Goal: Task Accomplishment & Management: Use online tool/utility

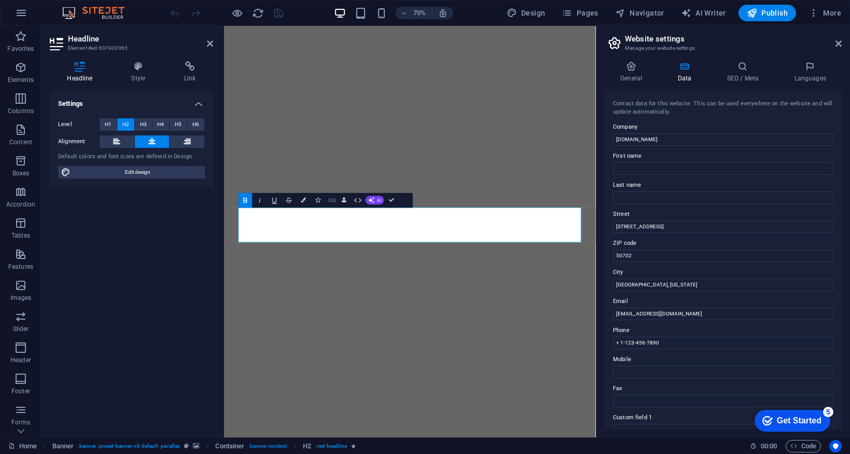
click at [333, 201] on icon "button" at bounding box center [332, 200] width 7 height 4
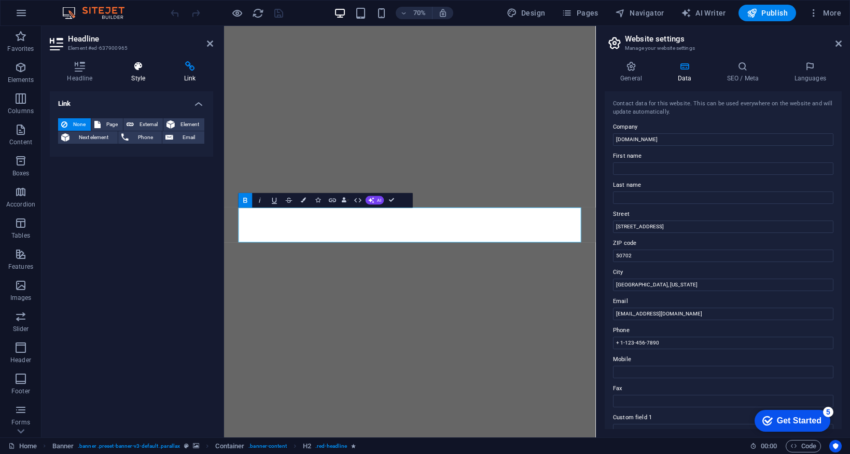
click at [142, 74] on h4 "Style" at bounding box center [140, 72] width 53 height 22
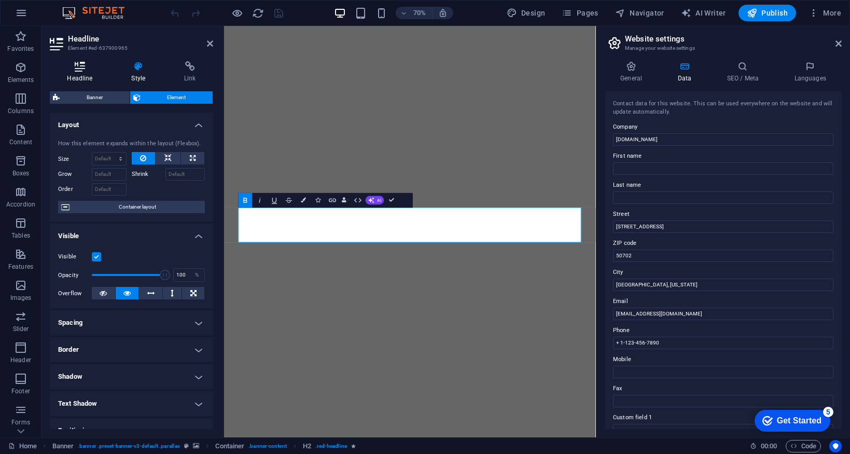
click at [87, 73] on h4 "Headline" at bounding box center [82, 72] width 64 height 22
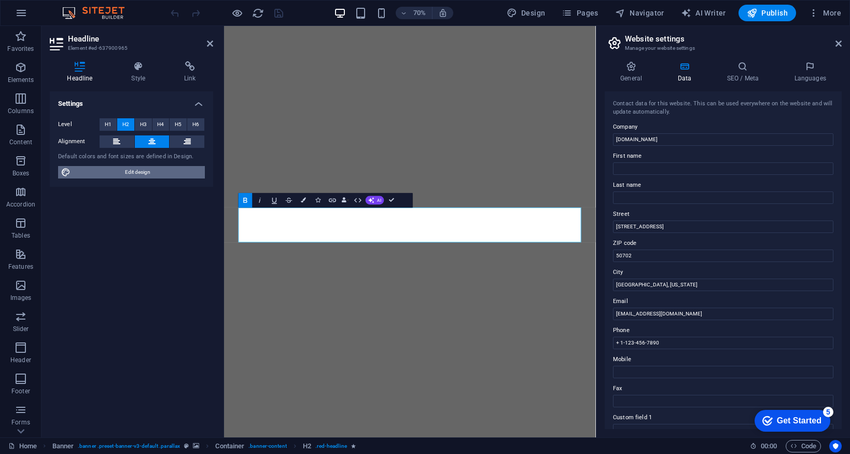
click at [124, 173] on span "Edit design" at bounding box center [138, 172] width 128 height 12
select select "px"
select select "400"
select select "px"
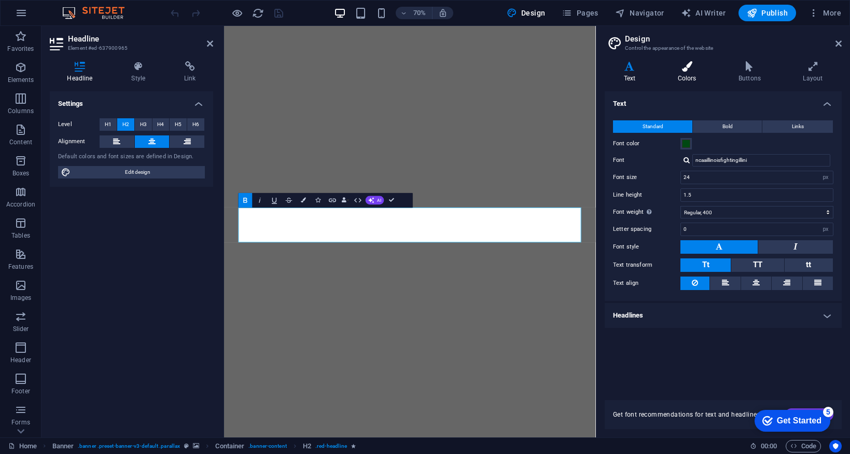
click at [688, 76] on h4 "Colors" at bounding box center [689, 72] width 61 height 22
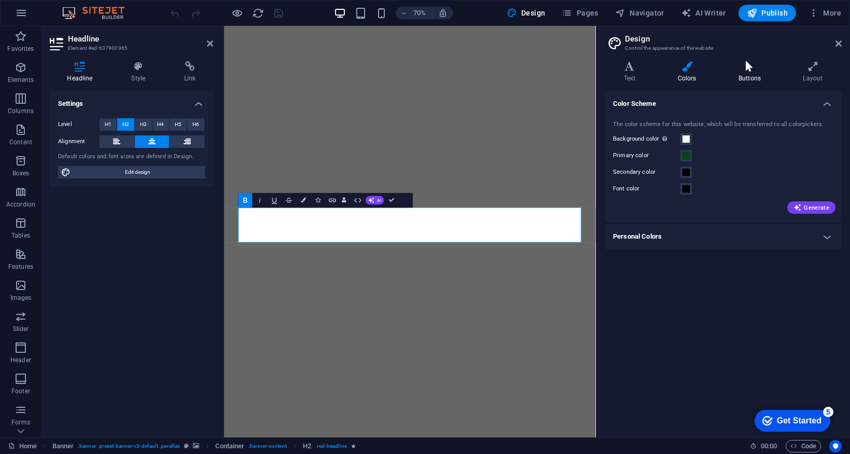
click at [753, 72] on h4 "Buttons" at bounding box center [751, 72] width 64 height 22
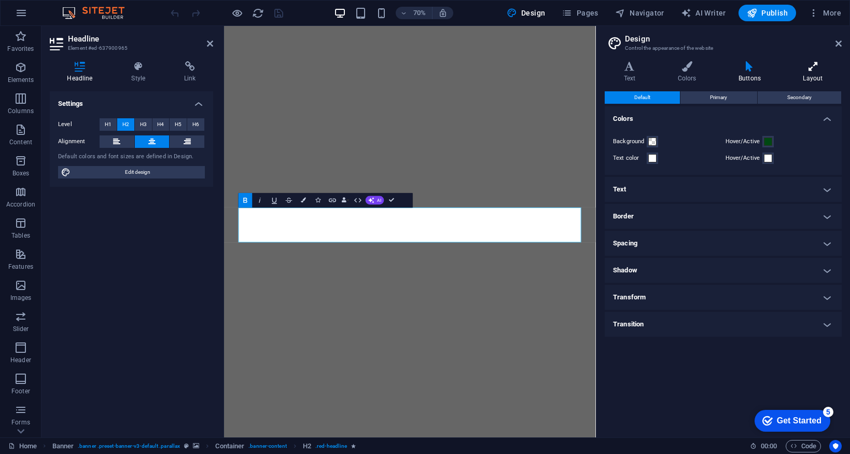
click at [812, 74] on h4 "Layout" at bounding box center [813, 72] width 58 height 22
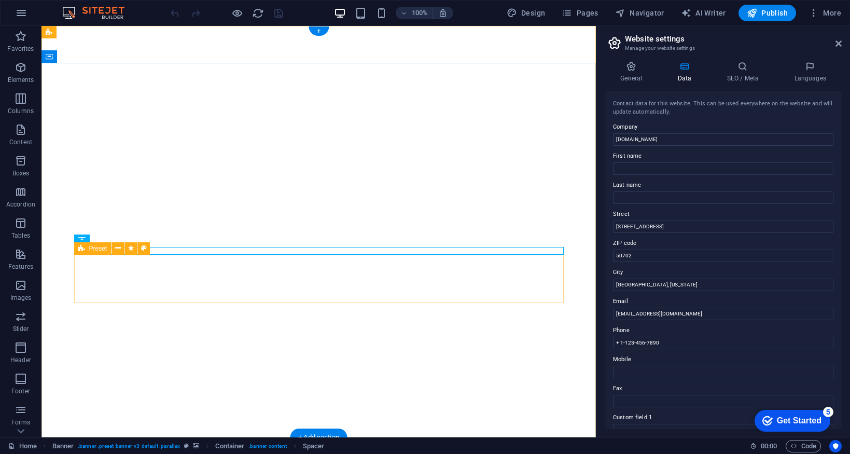
click at [120, 241] on icon at bounding box center [120, 240] width 6 height 11
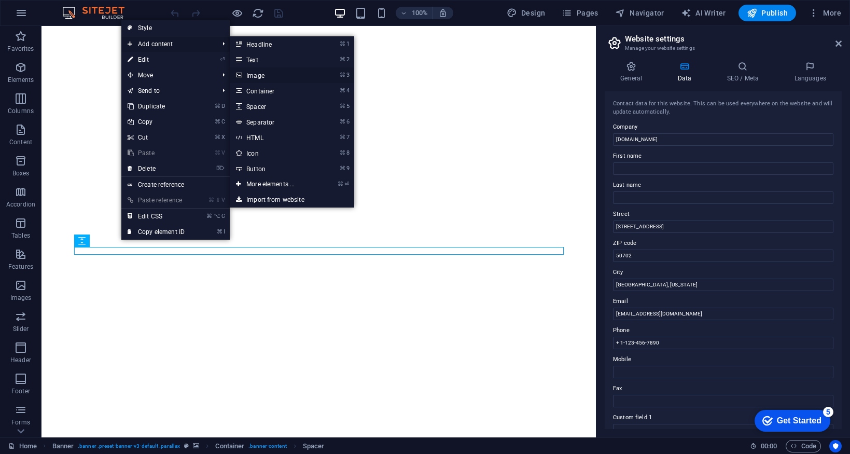
click at [272, 74] on link "⌘ 3 Image" at bounding box center [273, 75] width 86 height 16
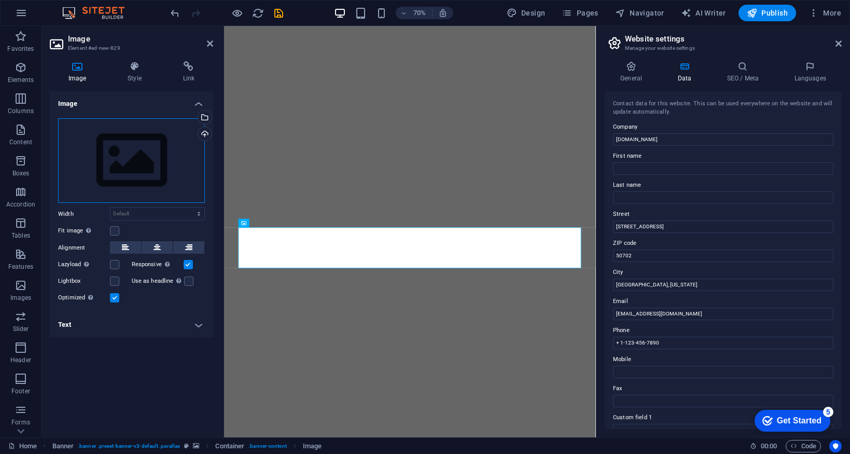
click at [155, 184] on div "Drag files here, click to choose files or select files from Files or our free s…" at bounding box center [131, 160] width 147 height 85
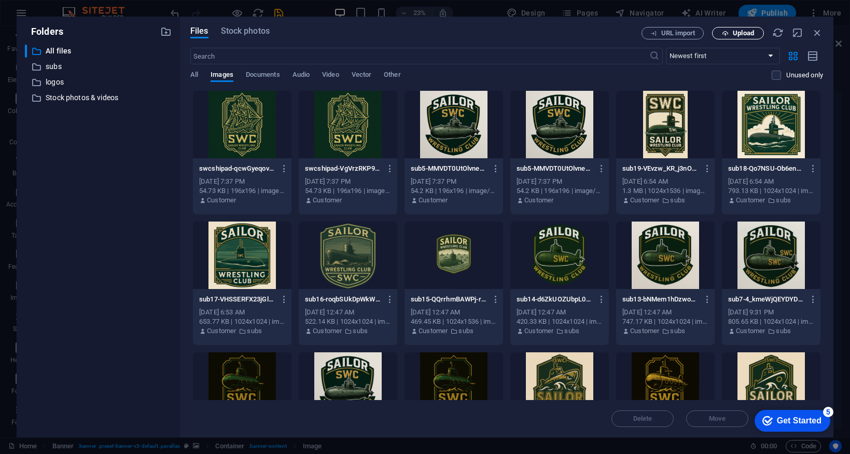
click at [731, 35] on span "Upload" at bounding box center [738, 33] width 43 height 7
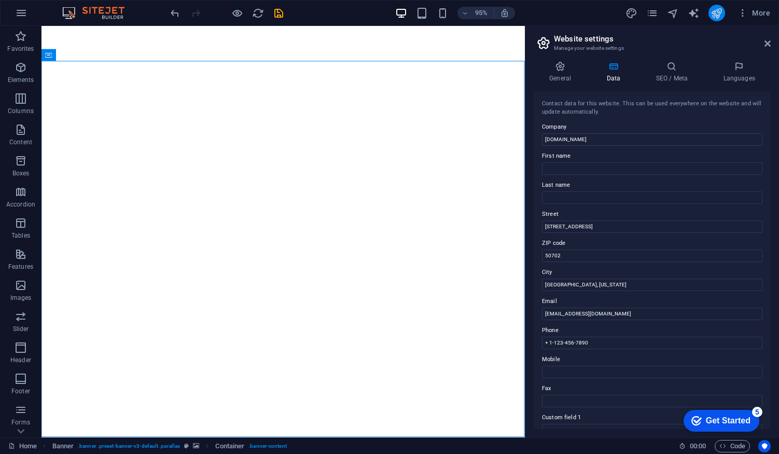
click at [721, 11] on icon "publish" at bounding box center [716, 13] width 12 height 12
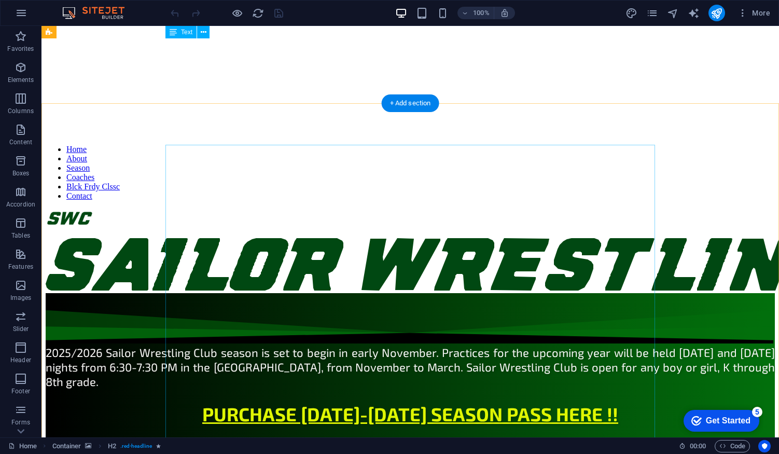
scroll to position [299, 0]
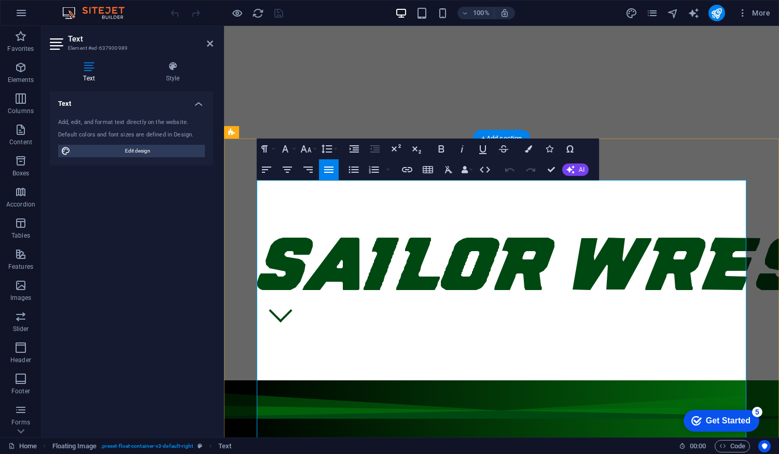
click at [720, 14] on icon "publish" at bounding box center [716, 13] width 12 height 12
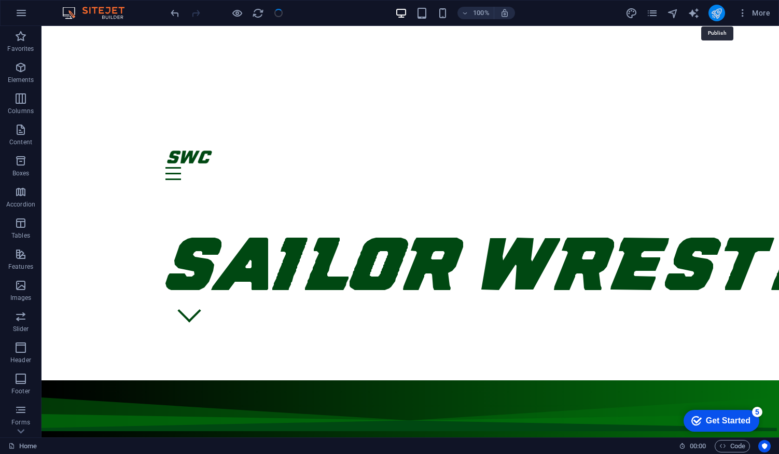
click at [720, 14] on icon "publish" at bounding box center [716, 13] width 12 height 12
